Goal: Task Accomplishment & Management: Manage account settings

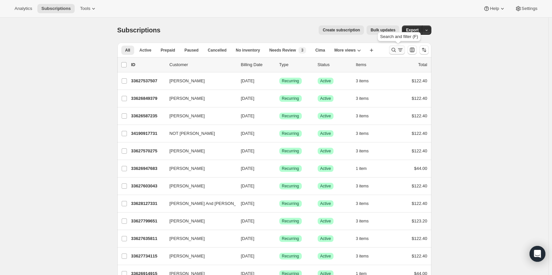
click at [397, 51] on icon "Search and filter results" at bounding box center [393, 50] width 7 height 7
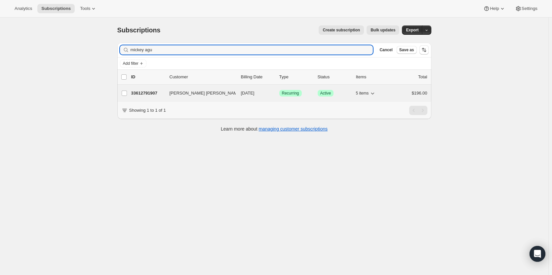
type input "mickey agu"
click at [152, 93] on p "33612791907" at bounding box center [147, 93] width 33 height 7
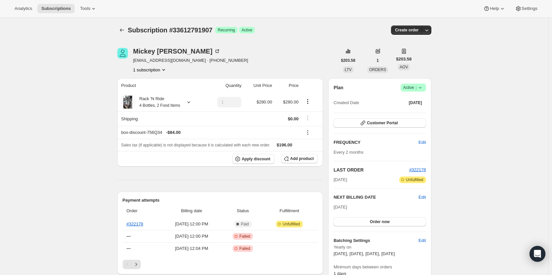
click at [422, 87] on icon at bounding box center [420, 87] width 7 height 7
click at [418, 109] on span "Cancel subscription" at bounding box center [415, 111] width 37 height 5
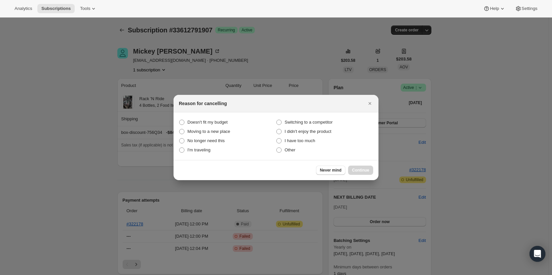
drag, startPoint x: 287, startPoint y: 148, endPoint x: 336, endPoint y: 163, distance: 51.6
click at [293, 148] on span "Other" at bounding box center [290, 149] width 11 height 5
click at [351, 169] on div "Never mind Continue" at bounding box center [344, 170] width 57 height 9
click at [287, 149] on span "Other" at bounding box center [290, 149] width 11 height 5
click at [277, 148] on input "Other" at bounding box center [276, 147] width 0 height 0
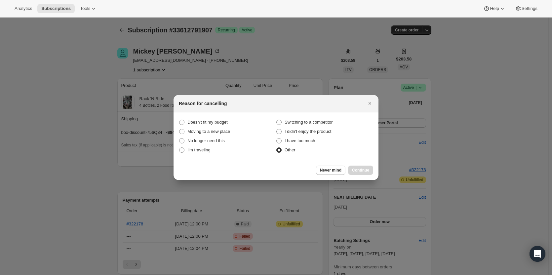
radio input "true"
click at [351, 169] on button "Continue" at bounding box center [360, 170] width 25 height 9
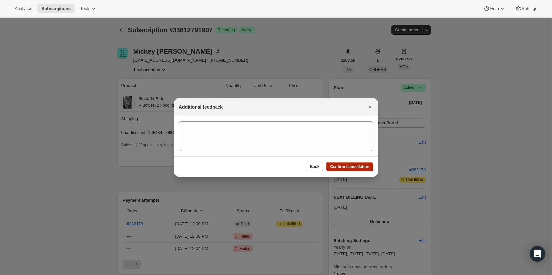
click at [351, 168] on span "Confirm cancellation" at bounding box center [349, 166] width 39 height 5
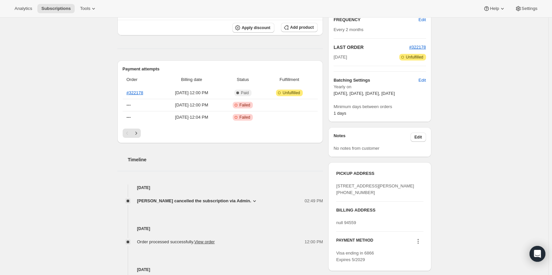
scroll to position [132, 0]
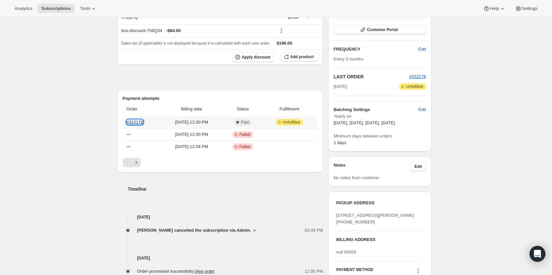
click at [142, 120] on link "#322178" at bounding box center [135, 122] width 17 height 5
